Goal: Task Accomplishment & Management: Manage account settings

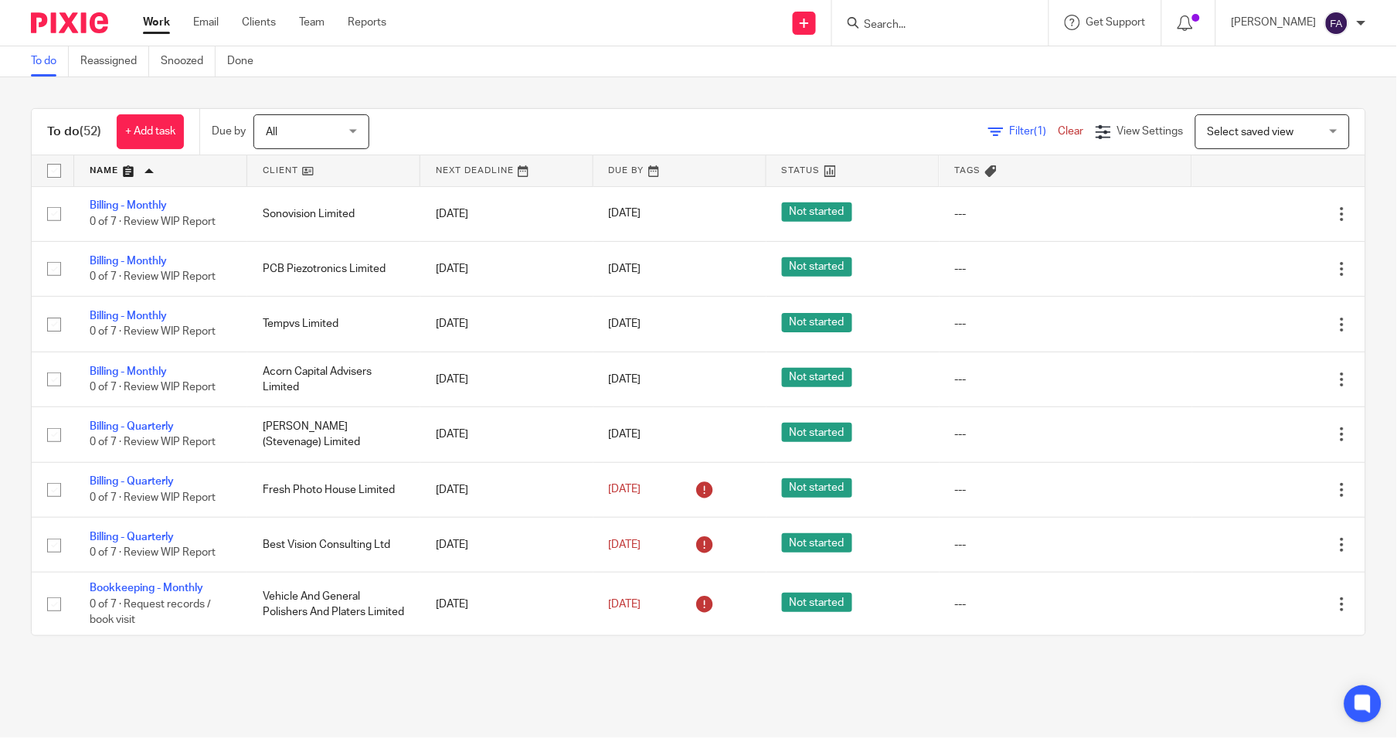
scroll to position [686, 0]
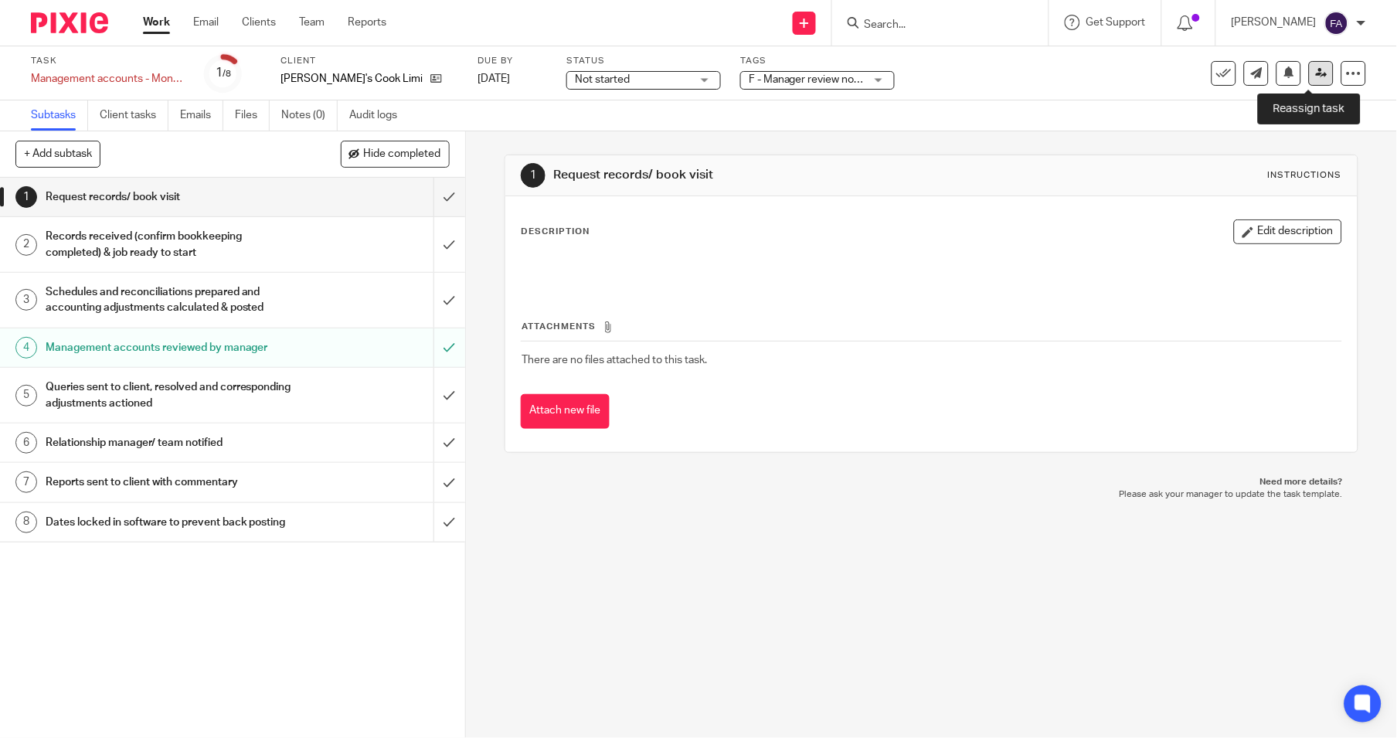
click at [1316, 70] on icon at bounding box center [1322, 73] width 12 height 12
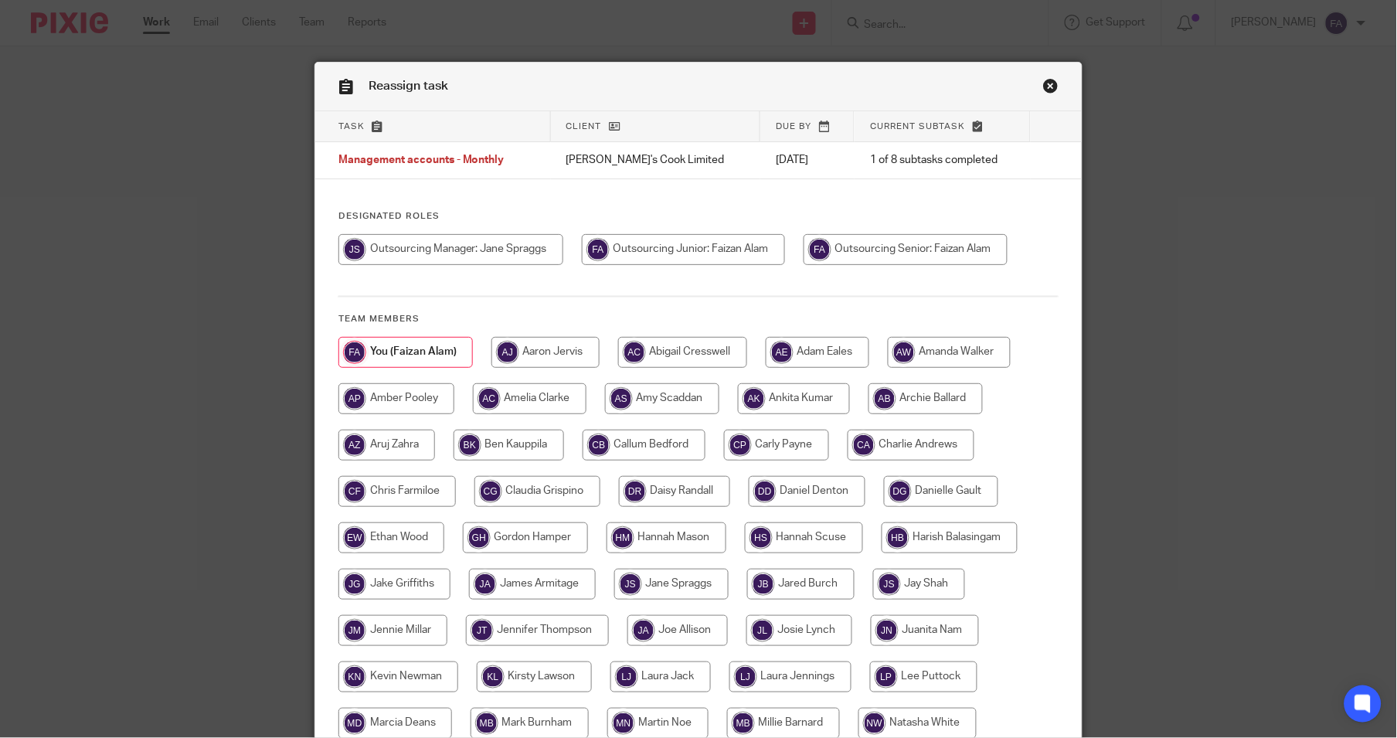
click at [794, 444] on input "radio" at bounding box center [776, 445] width 105 height 31
radio input "true"
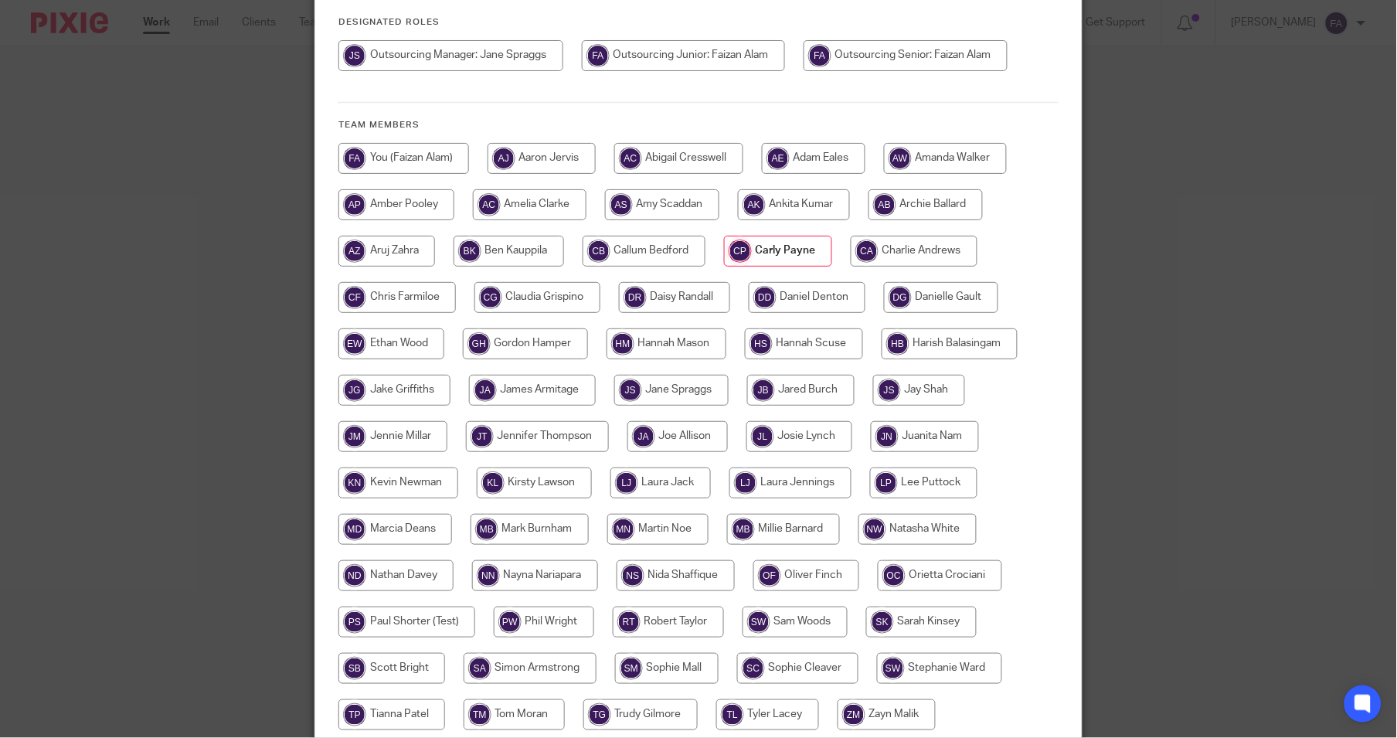
scroll to position [329, 0]
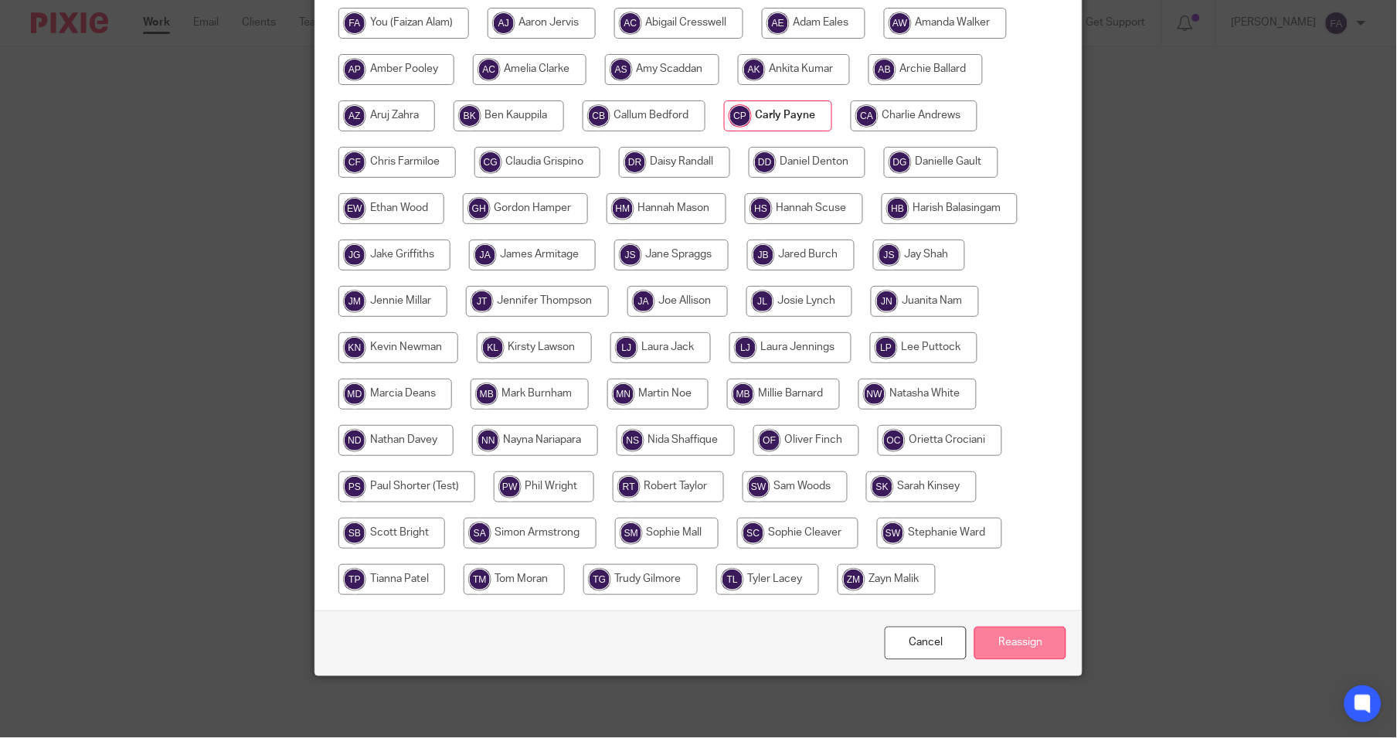
click at [1026, 652] on input "Reassign" at bounding box center [1020, 643] width 92 height 33
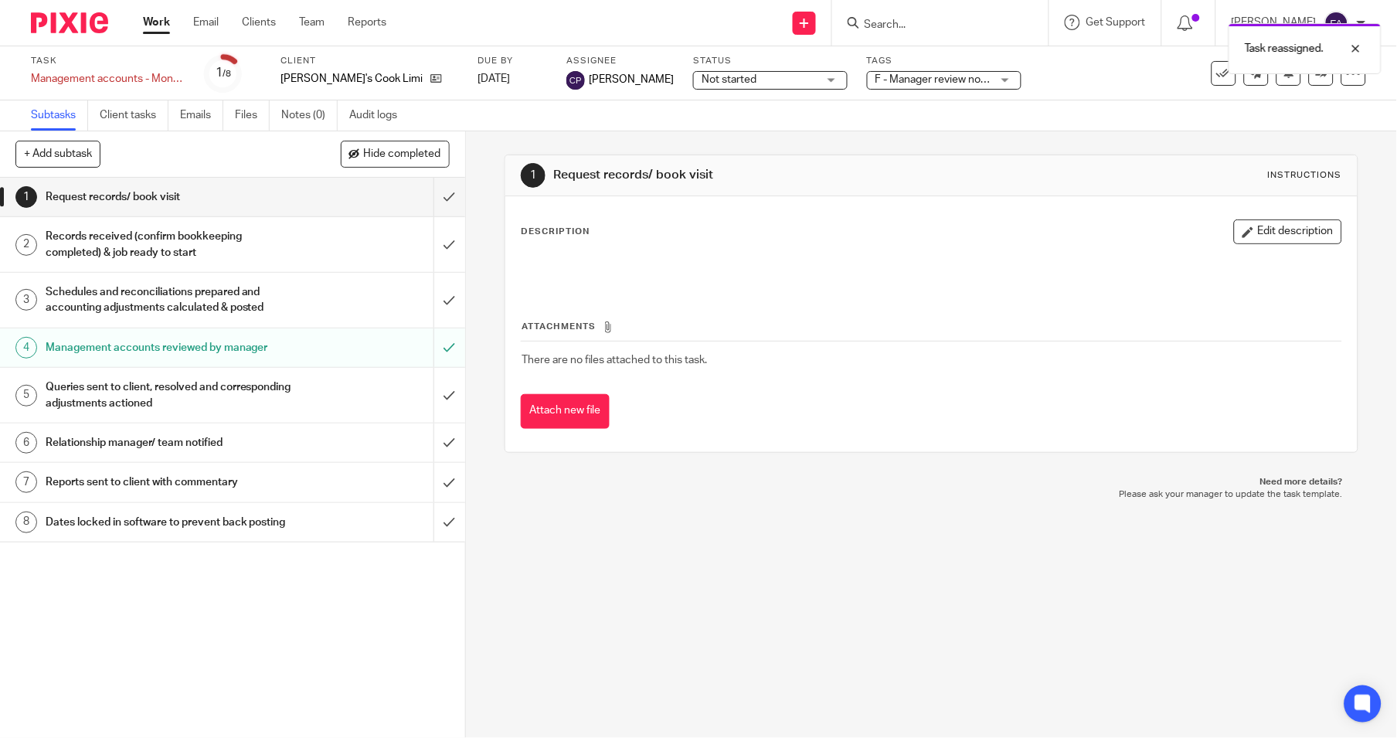
click at [914, 68] on div "Task reassigned." at bounding box center [1040, 44] width 683 height 59
click at [918, 75] on span "F - Manager review notes to be actioned" at bounding box center [972, 79] width 193 height 11
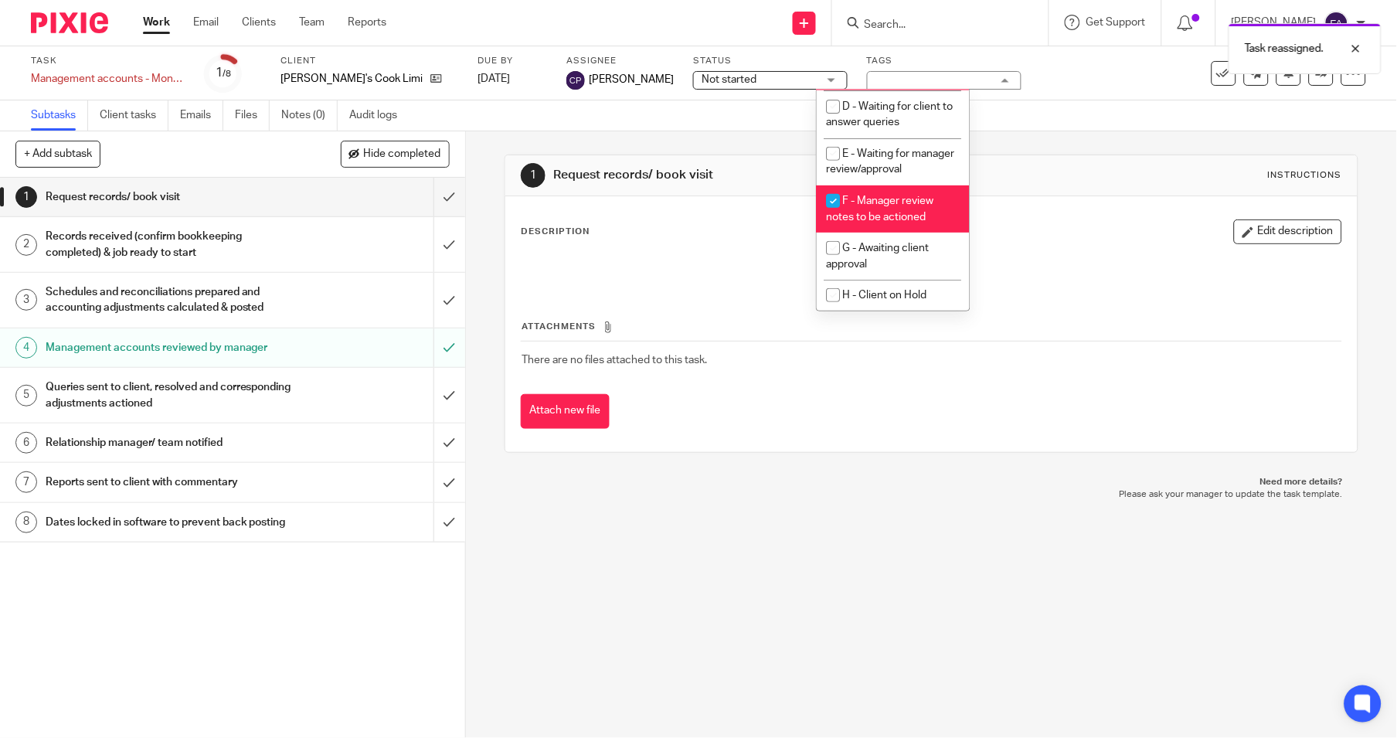
scroll to position [194, 0]
click at [889, 143] on li "E - Waiting for manager review/approval" at bounding box center [893, 161] width 153 height 47
checkbox input "true"
click at [881, 202] on span "F - Manager review notes to be actioned" at bounding box center [880, 209] width 107 height 27
checkbox input "false"
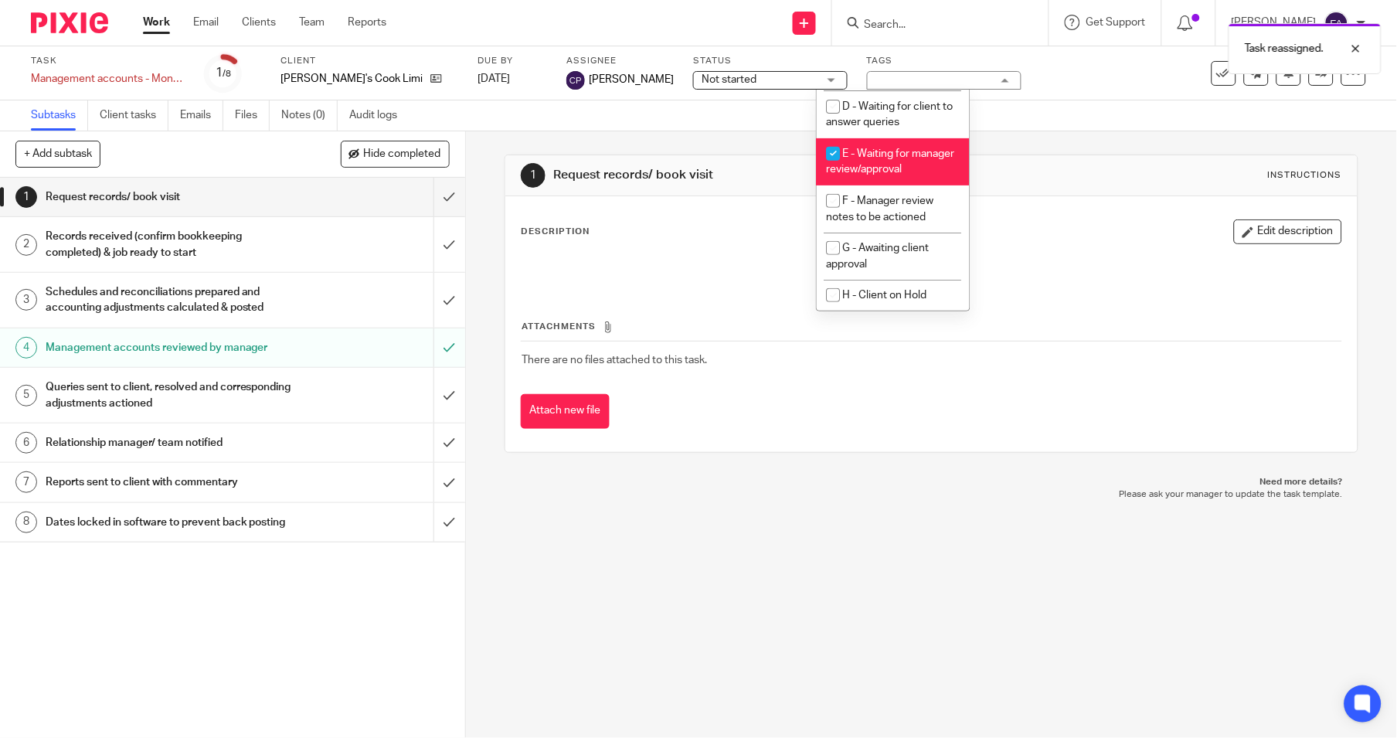
click at [1100, 185] on div "1 Request records/ book visit Instructions" at bounding box center [931, 175] width 821 height 25
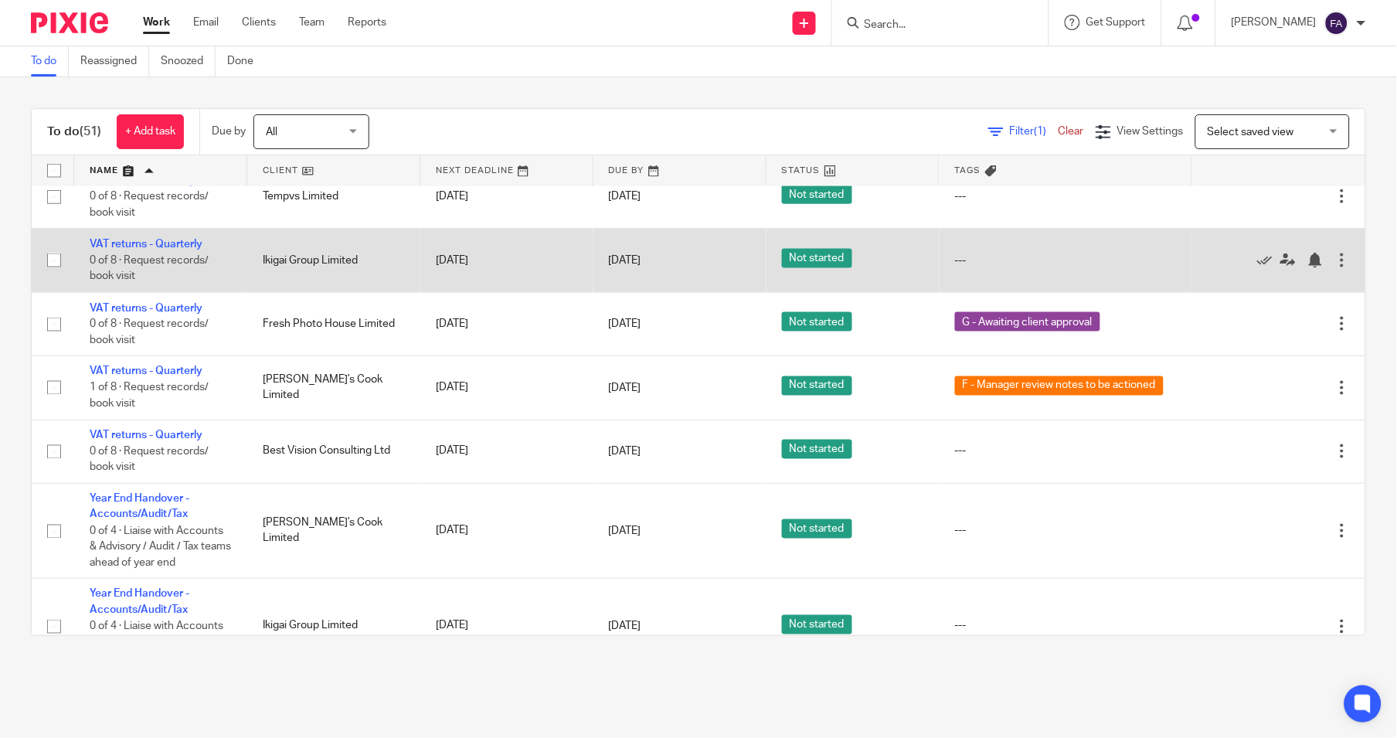
scroll to position [3627, 0]
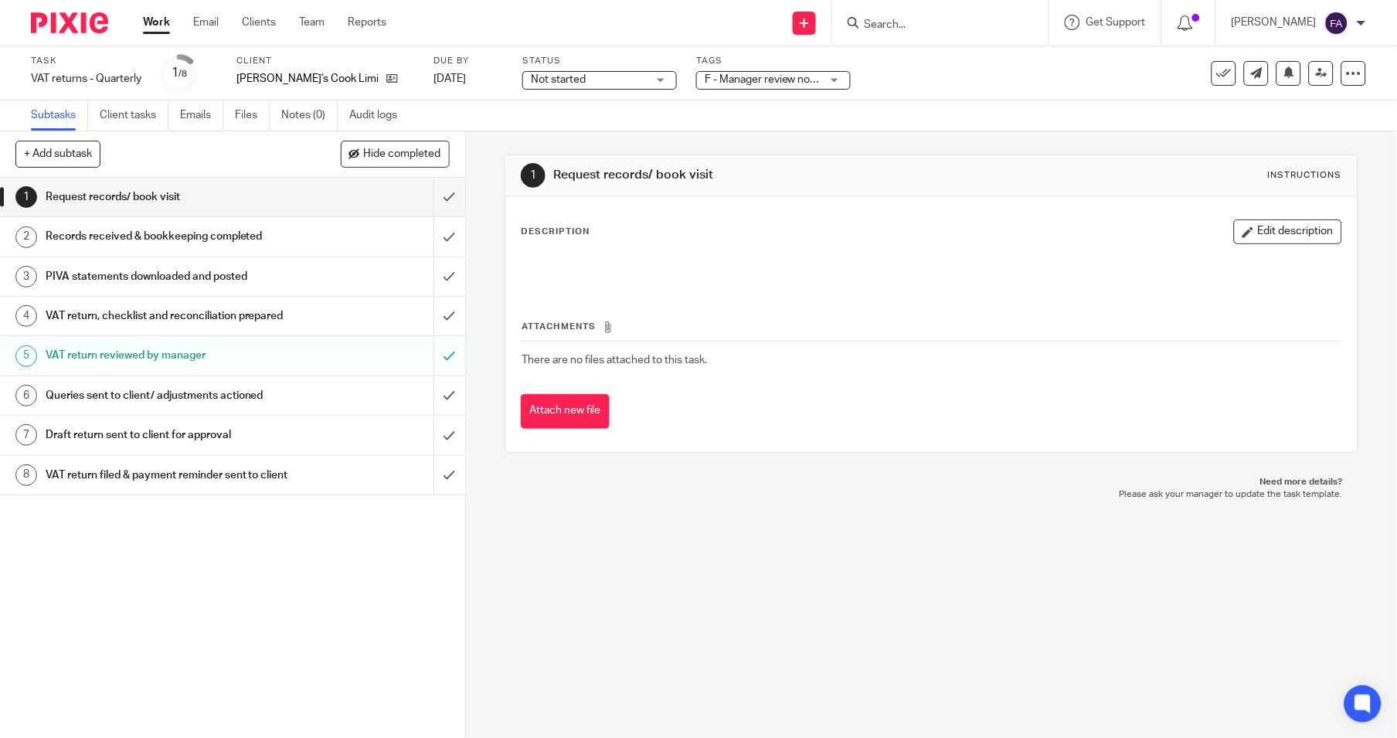
click at [736, 73] on span "F - Manager review notes to be actioned" at bounding box center [763, 80] width 116 height 16
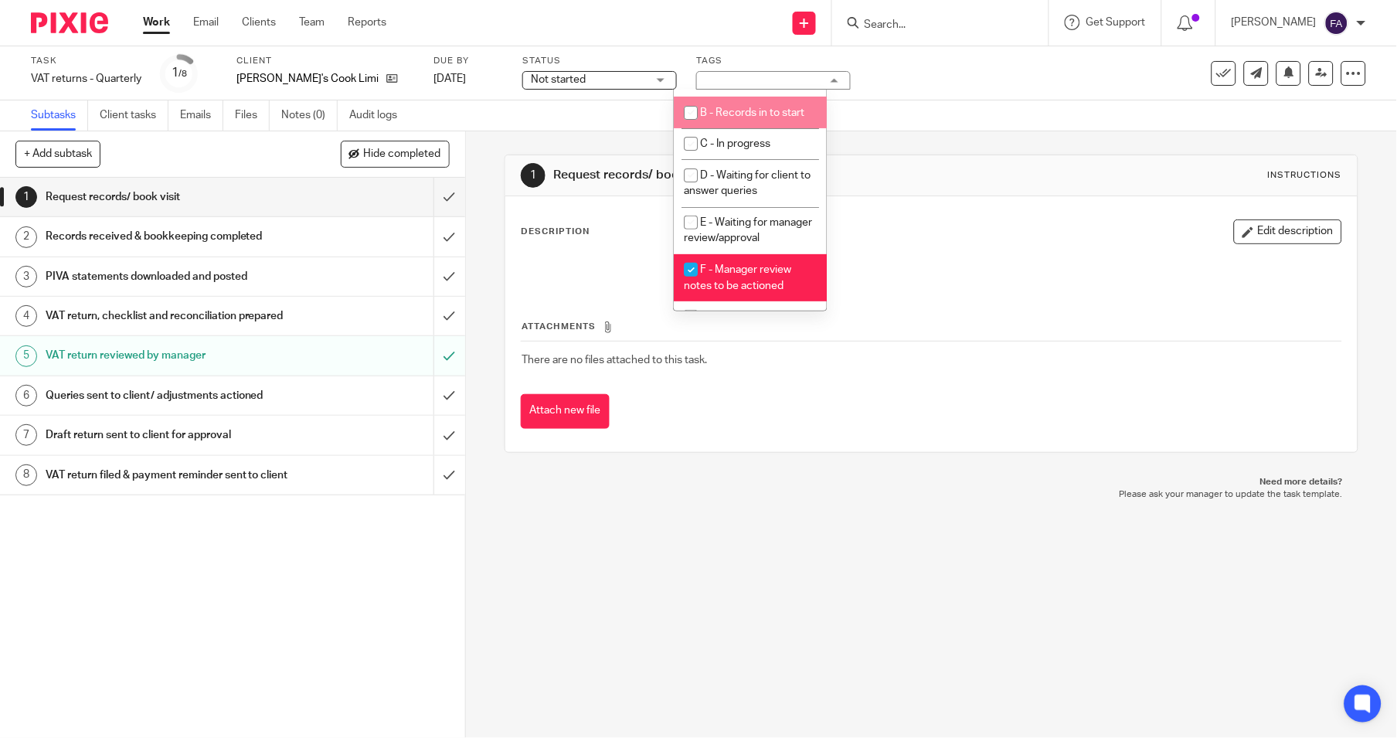
scroll to position [172, 0]
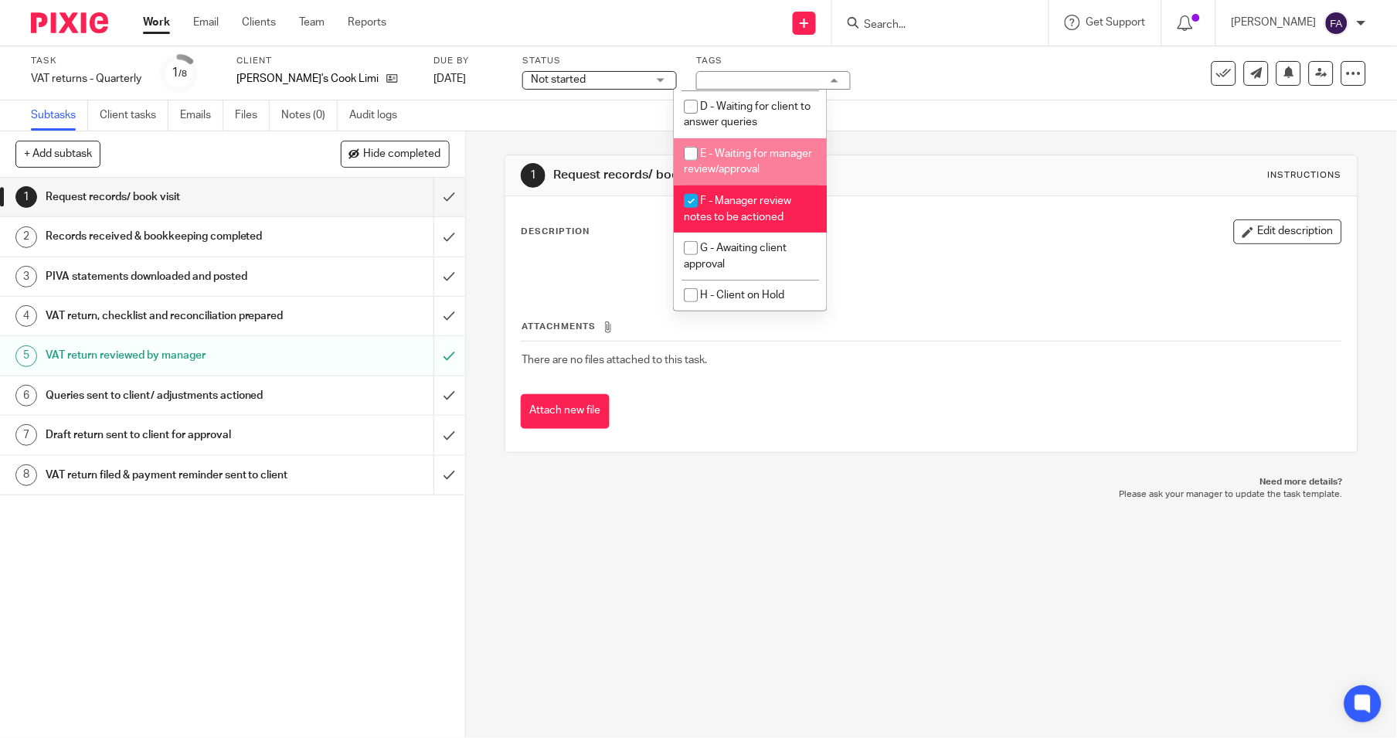
click at [723, 151] on li "E - Waiting for manager review/approval" at bounding box center [750, 161] width 153 height 47
checkbox input "true"
click at [730, 226] on li "F - Manager review notes to be actioned" at bounding box center [750, 208] width 153 height 47
checkbox input "false"
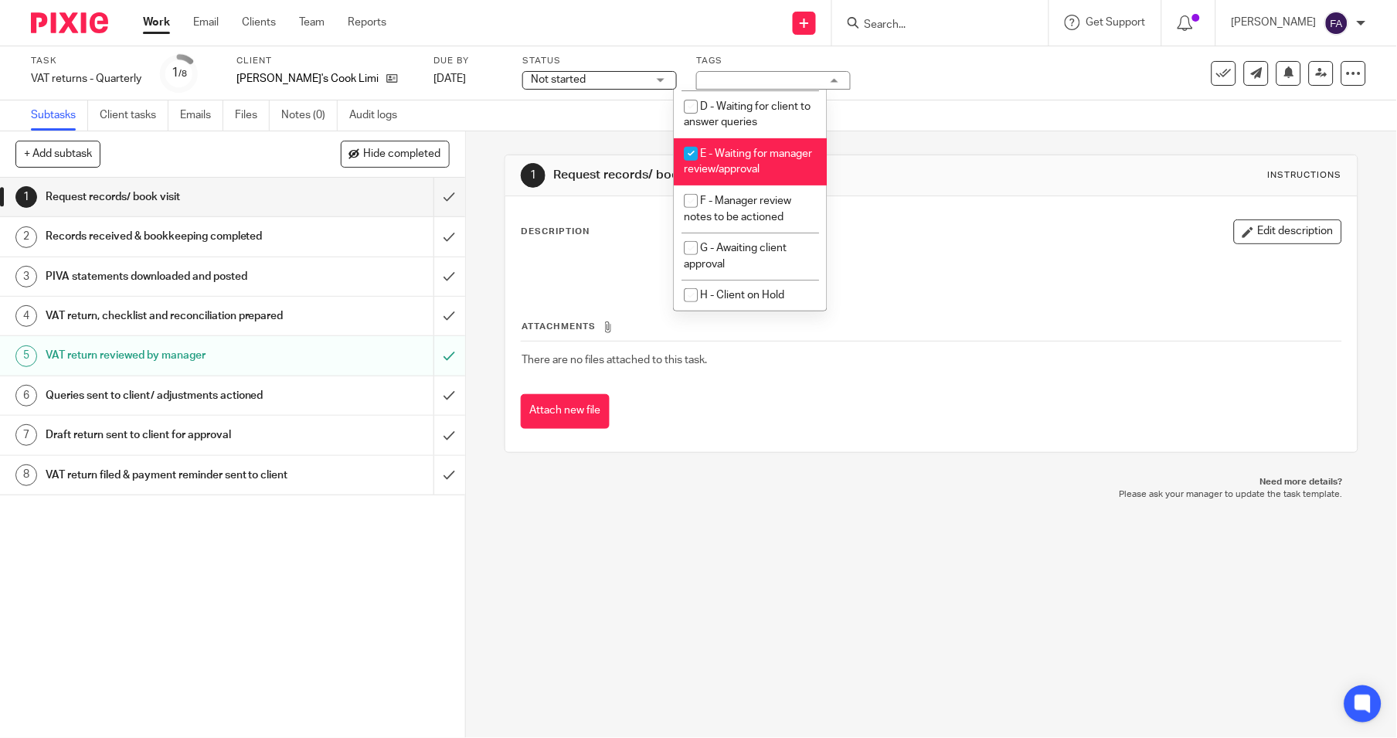
click at [891, 159] on div "1 Request records/ book visit Instructions" at bounding box center [931, 175] width 852 height 41
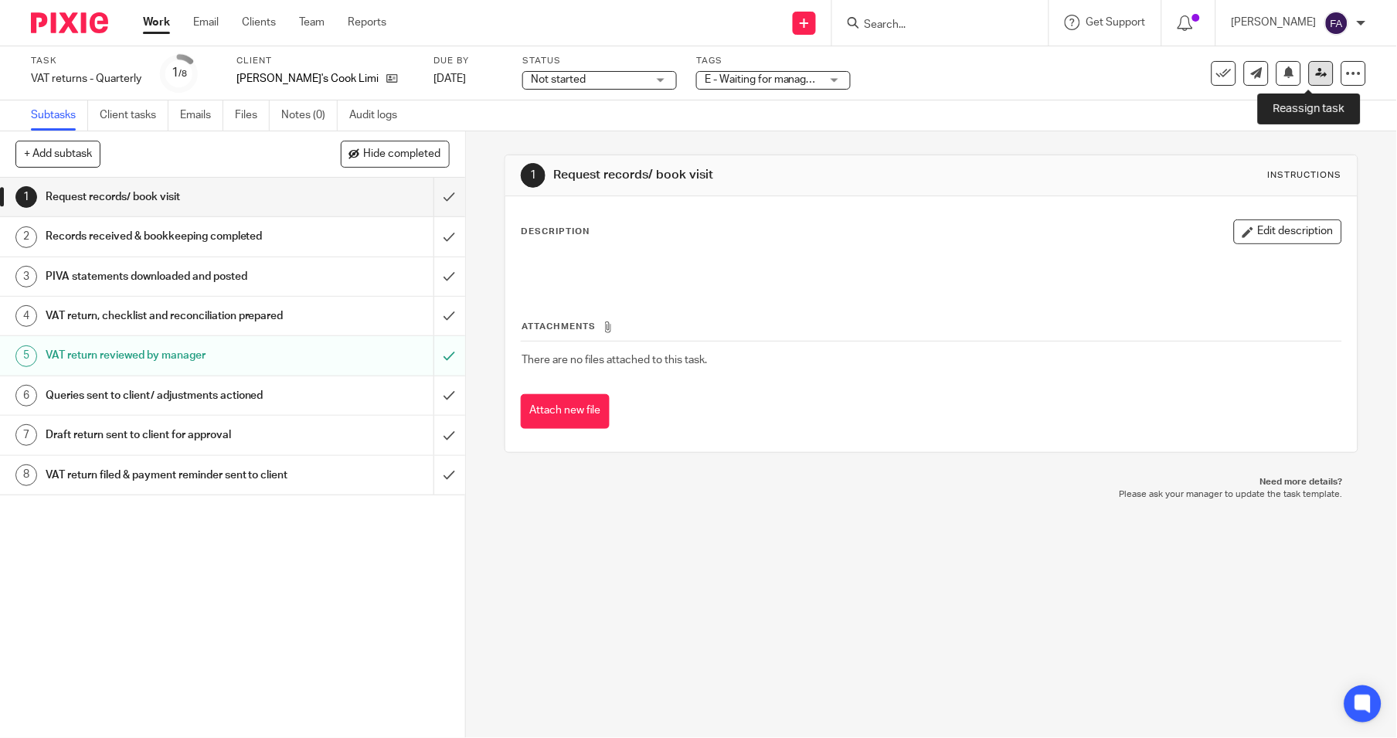
click at [1316, 73] on icon at bounding box center [1322, 73] width 12 height 12
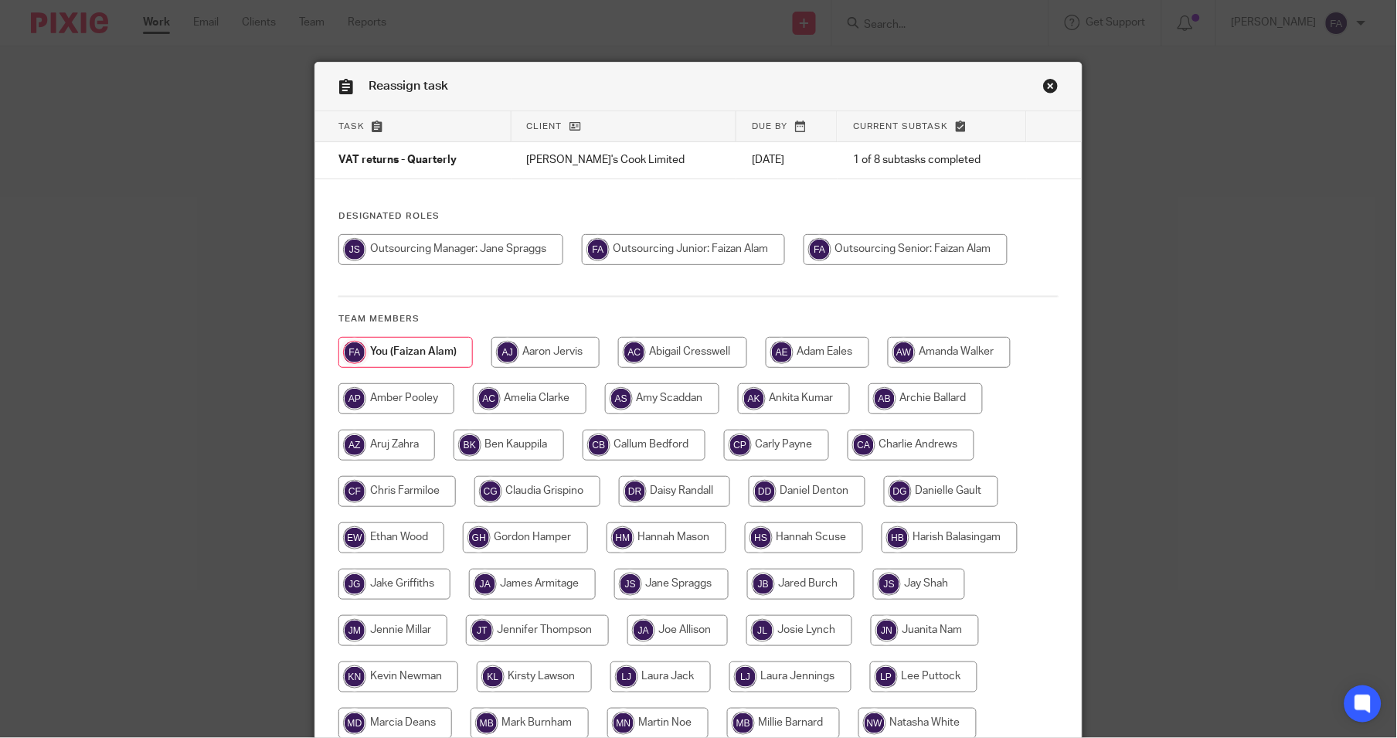
click at [773, 461] on div at bounding box center [698, 638] width 720 height 603
click at [775, 454] on input "radio" at bounding box center [776, 445] width 105 height 31
radio input "true"
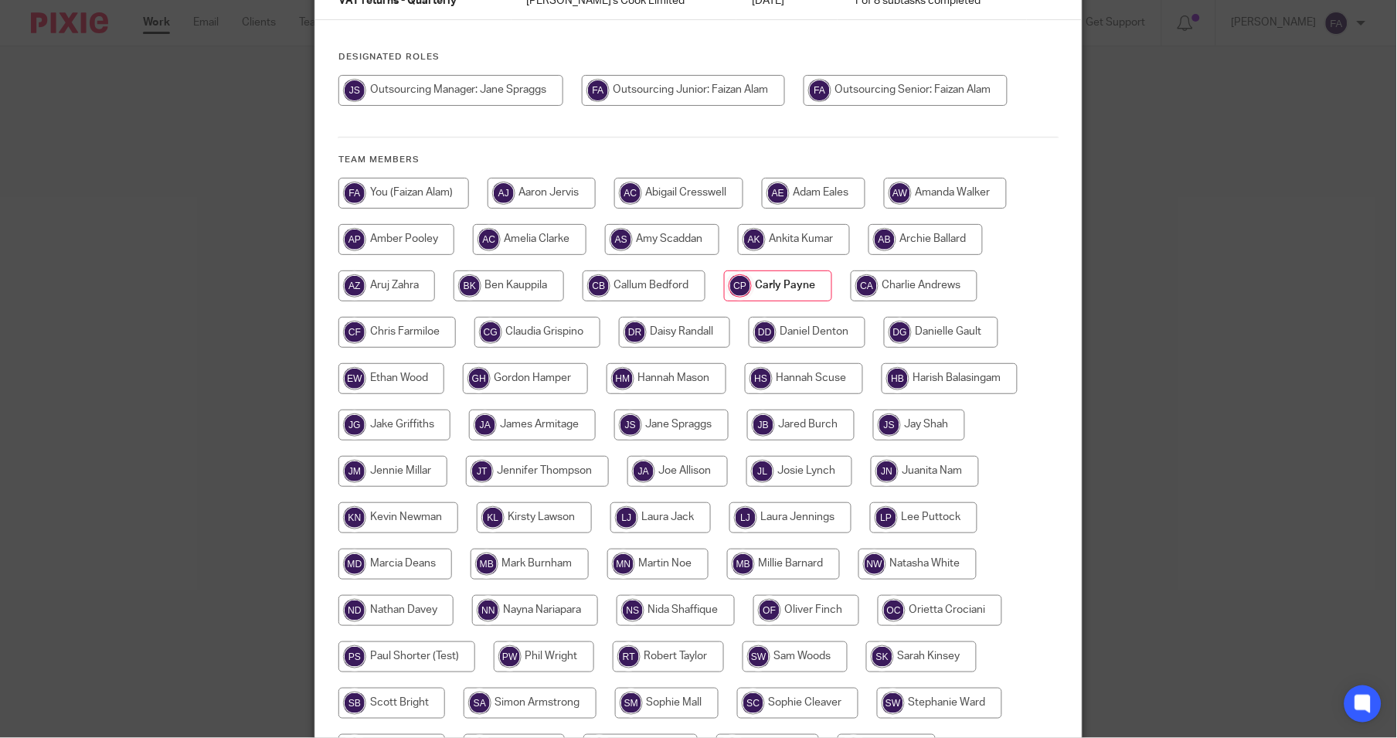
scroll to position [329, 0]
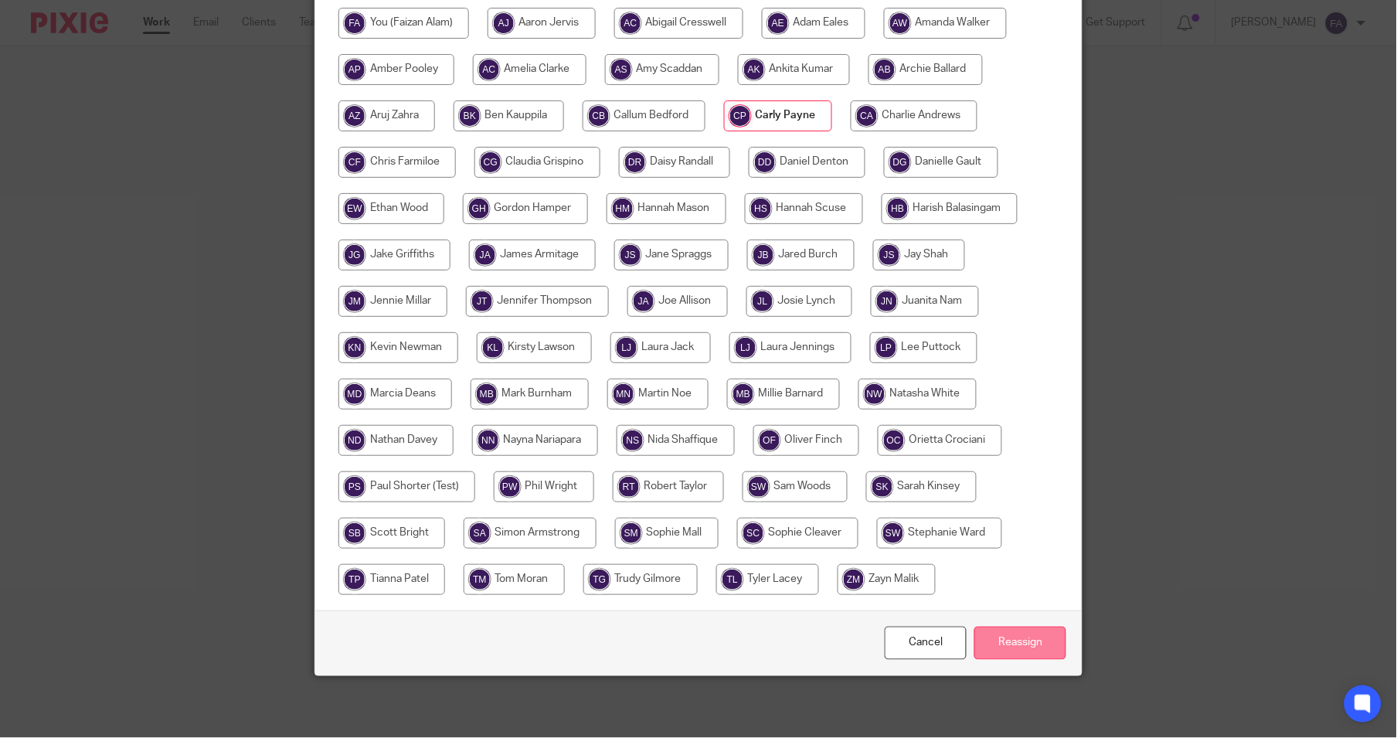
click at [1017, 648] on input "Reassign" at bounding box center [1020, 643] width 92 height 33
